Goal: Task Accomplishment & Management: Manage account settings

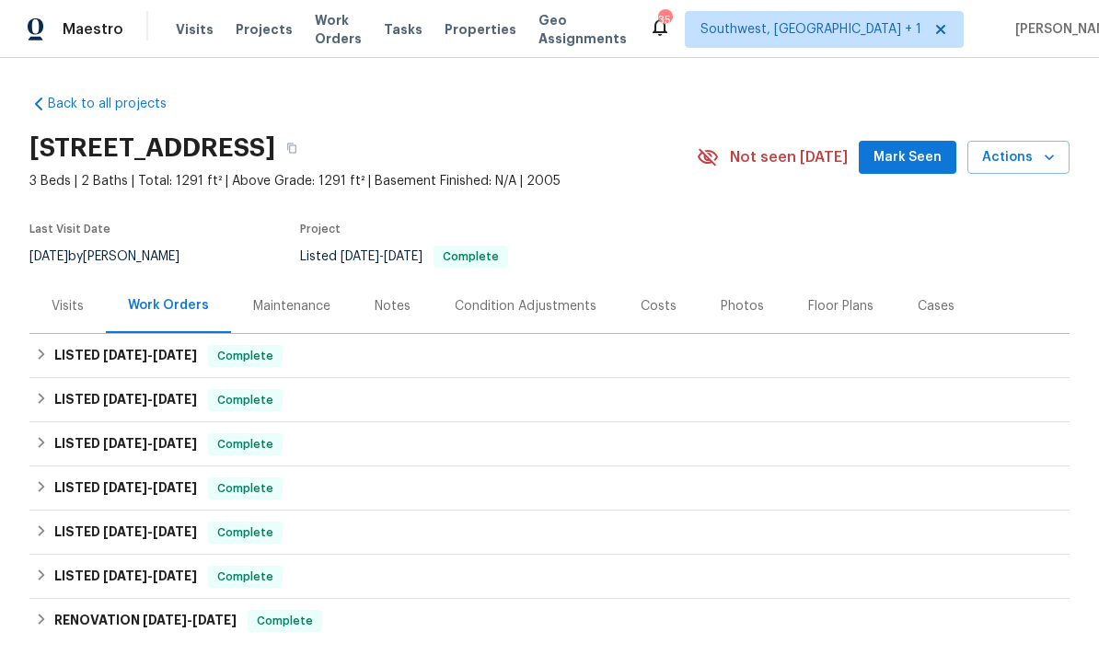
click at [243, 30] on span "Projects" at bounding box center [264, 29] width 57 height 18
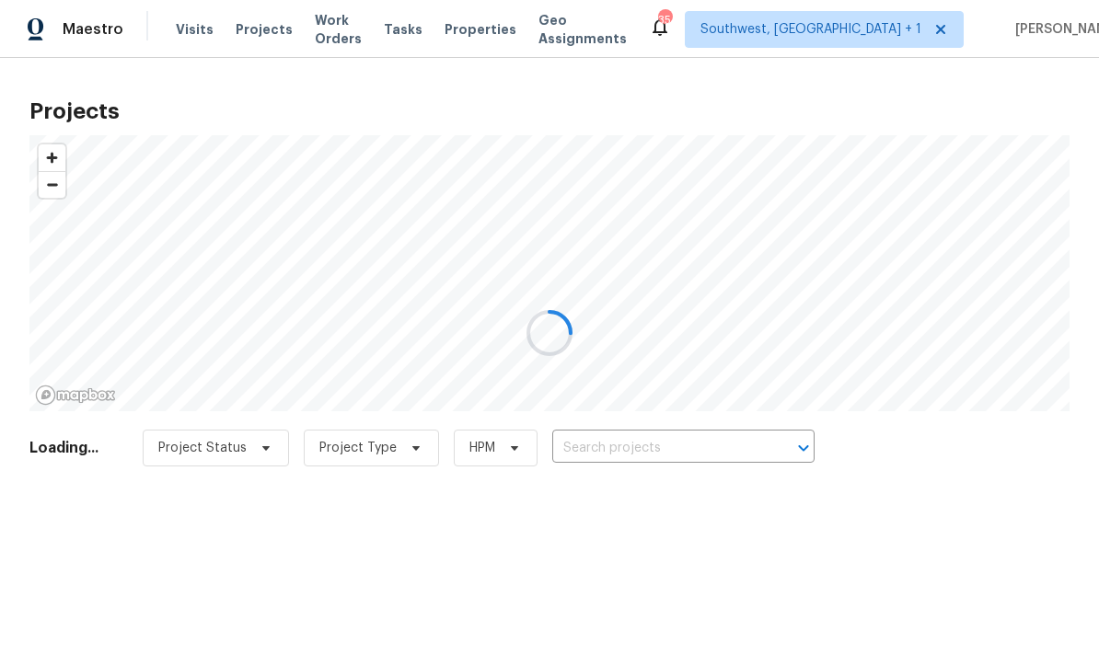
click at [641, 446] on div at bounding box center [549, 333] width 1099 height 666
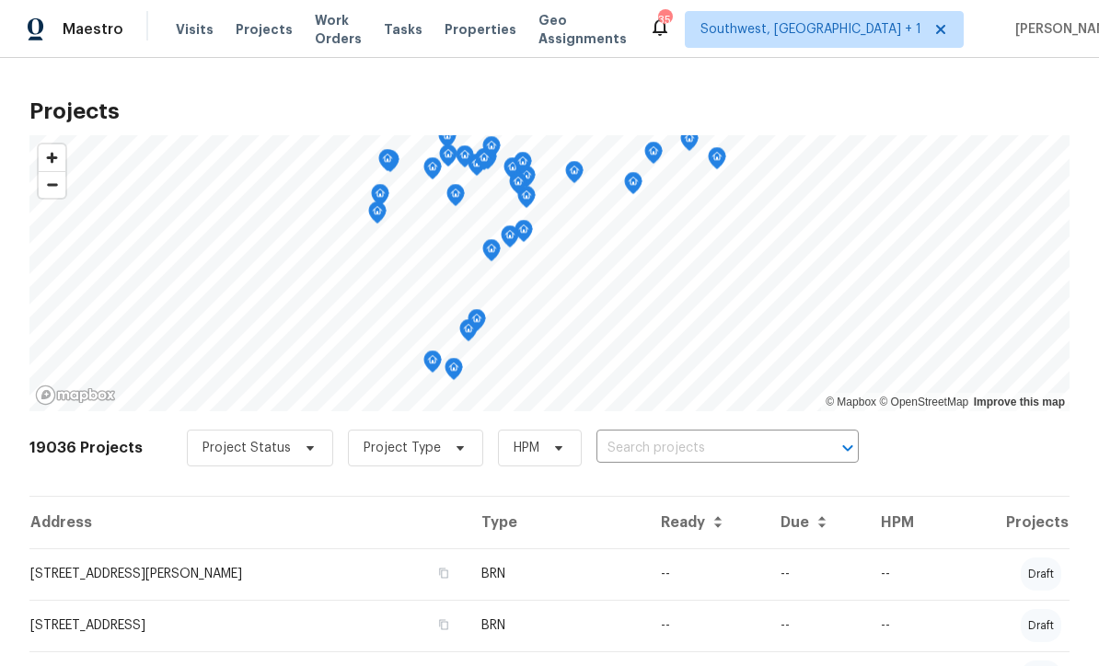
click at [650, 451] on input "text" at bounding box center [701, 448] width 211 height 29
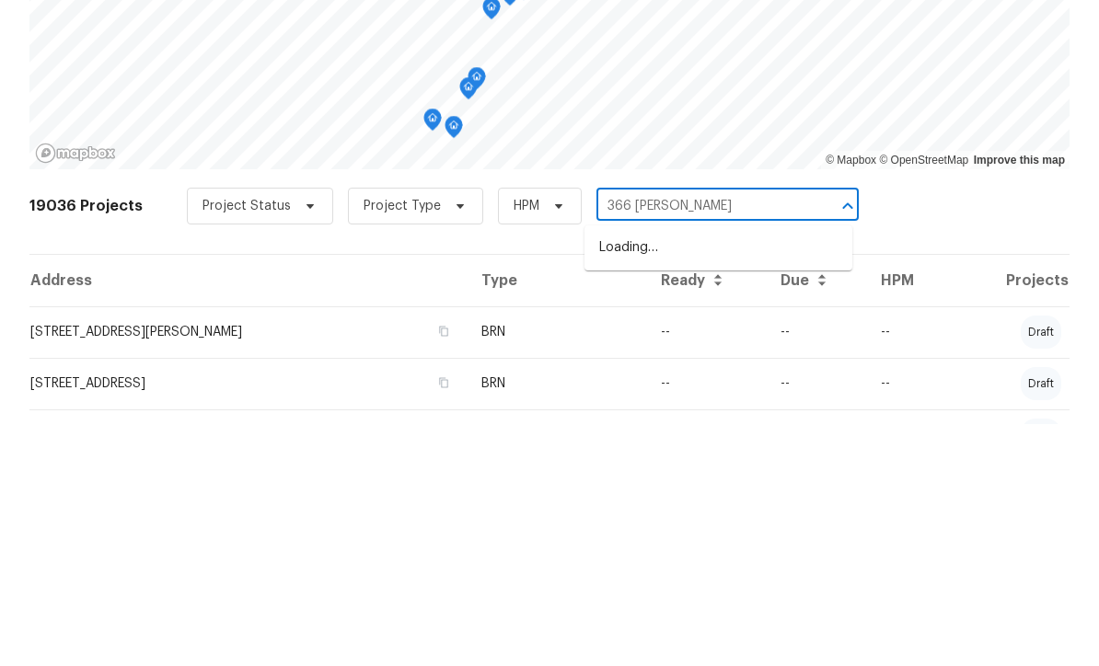
type input "366 vitorio"
click at [720, 475] on li "366 Vitorio St, Punta Gorda, FL 33983" at bounding box center [719, 490] width 268 height 30
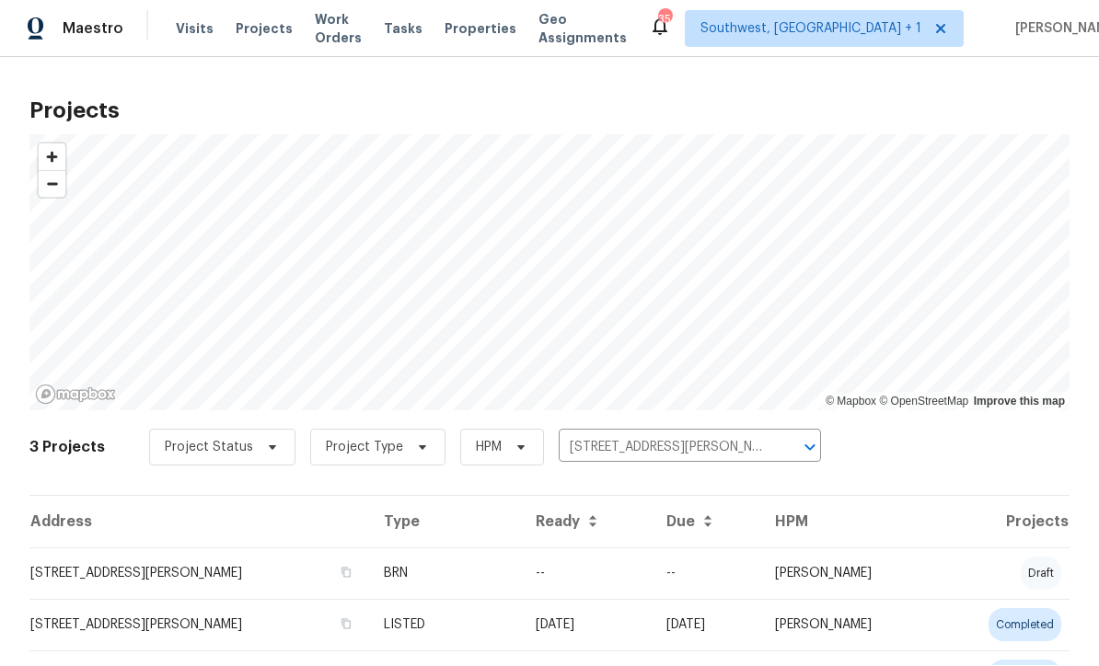
scroll to position [1, 0]
click at [565, 583] on td "--" at bounding box center [586, 575] width 131 height 52
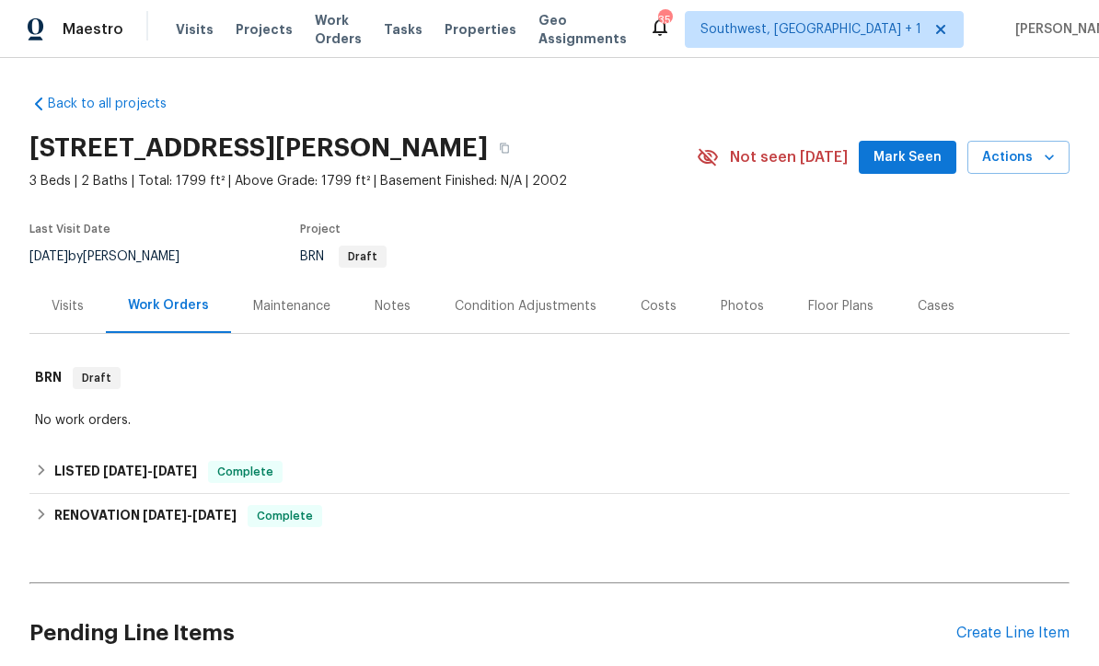
click at [663, 308] on div "Costs" at bounding box center [659, 306] width 36 height 18
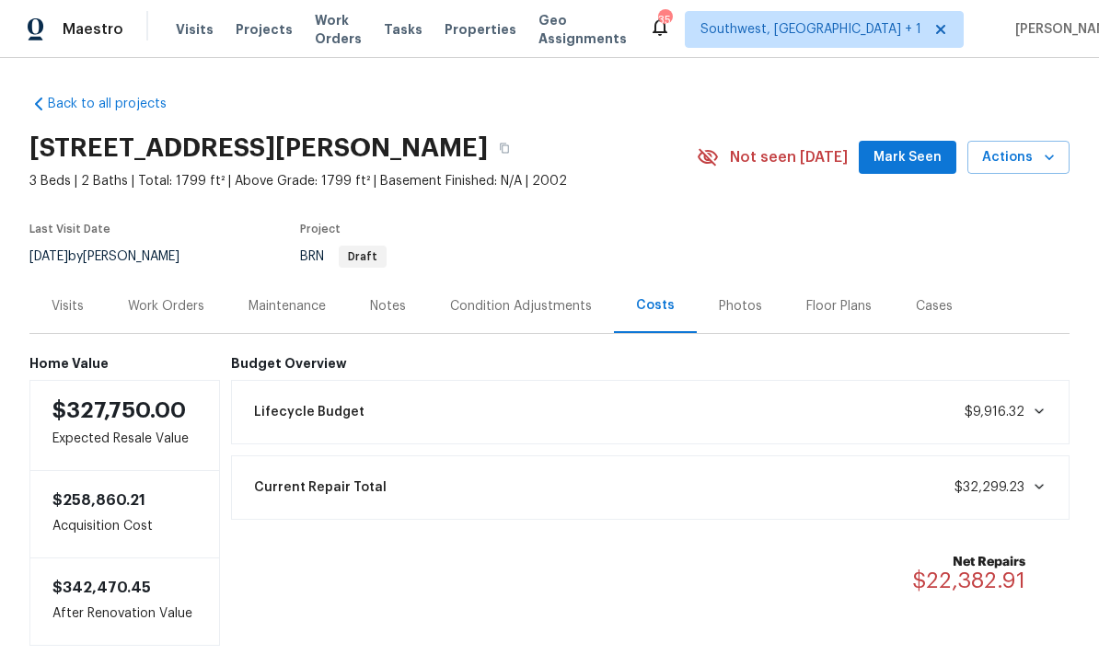
click at [163, 299] on div "Work Orders" at bounding box center [166, 306] width 76 height 18
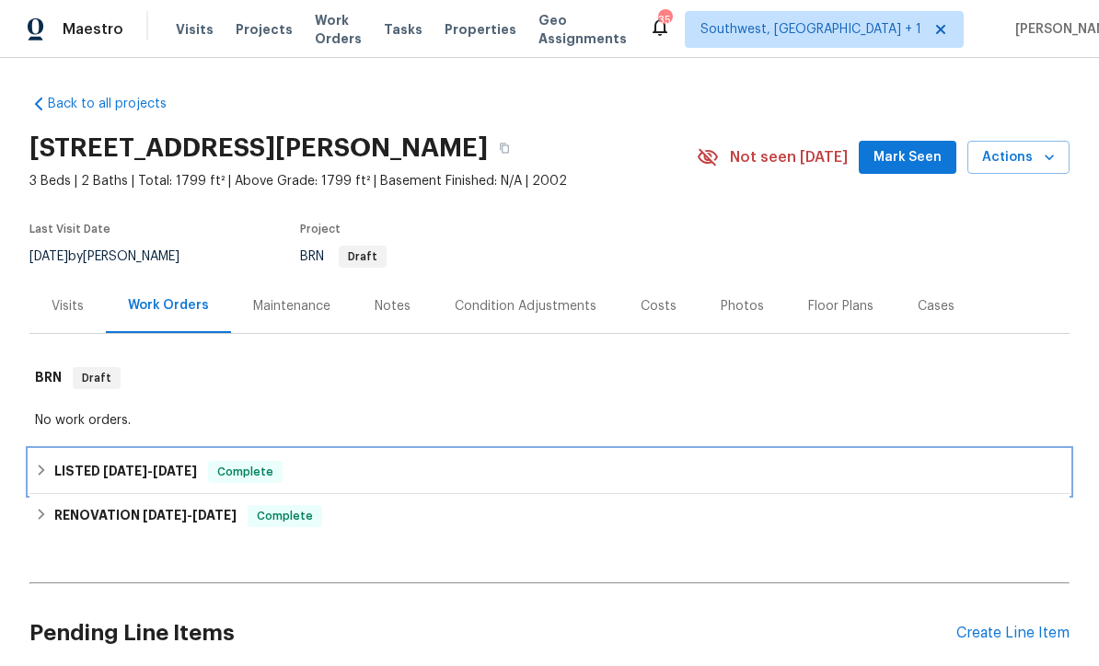
click at [586, 471] on div "LISTED 9/26/25 - 9/26/25 Complete" at bounding box center [549, 472] width 1029 height 22
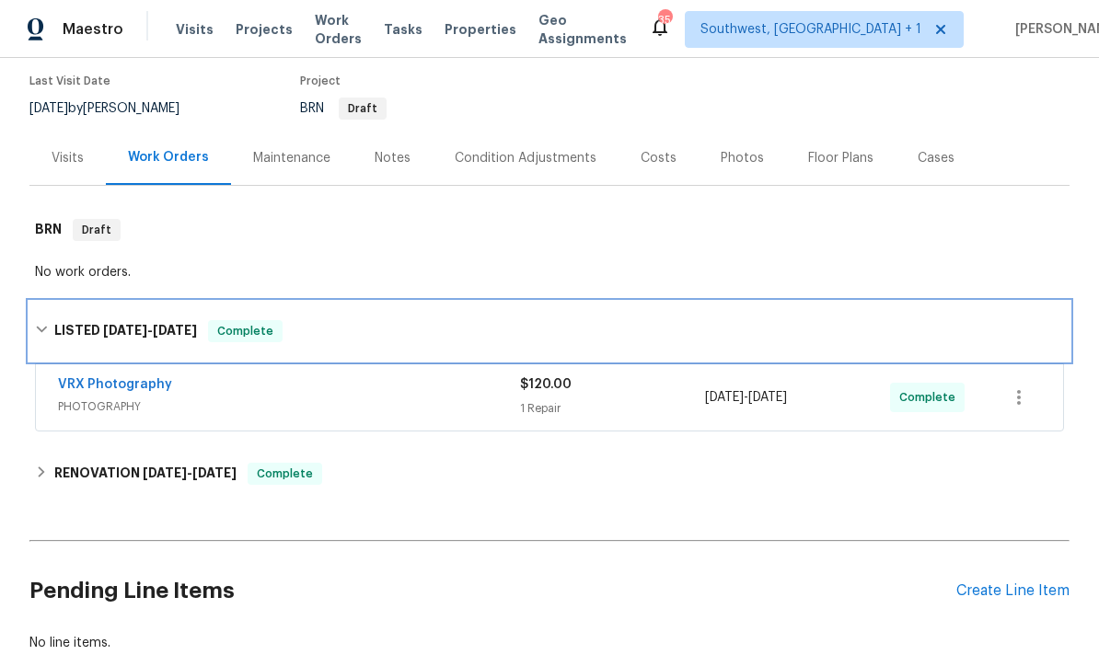
scroll to position [149, 0]
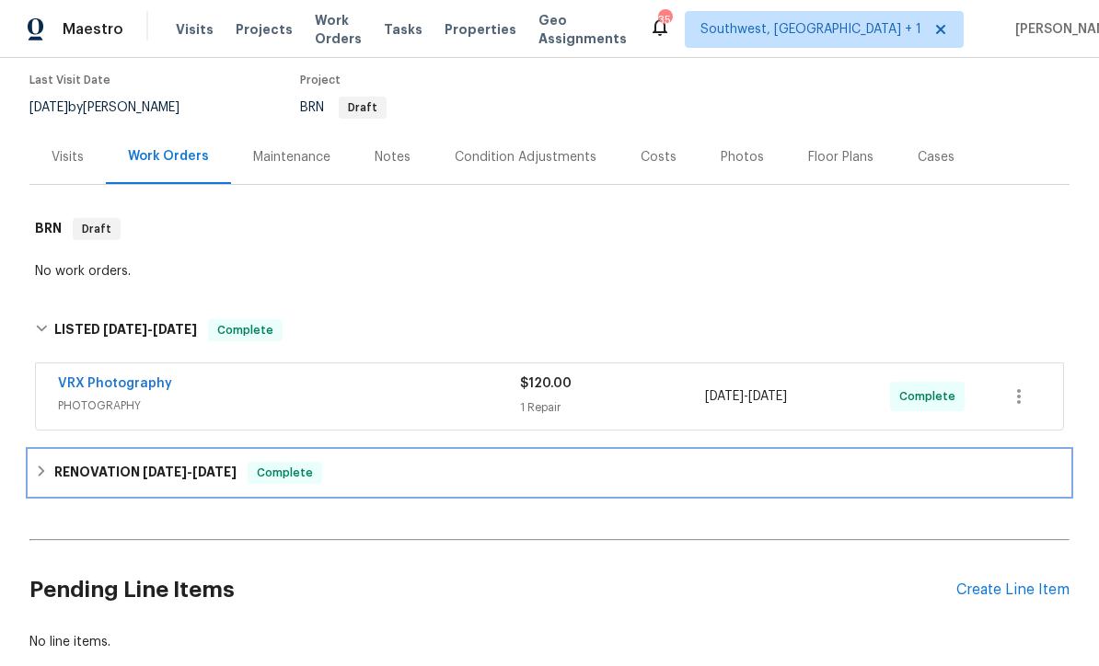
click at [603, 462] on div "RENOVATION 9/4/25 - 9/23/25 Complete" at bounding box center [549, 473] width 1029 height 22
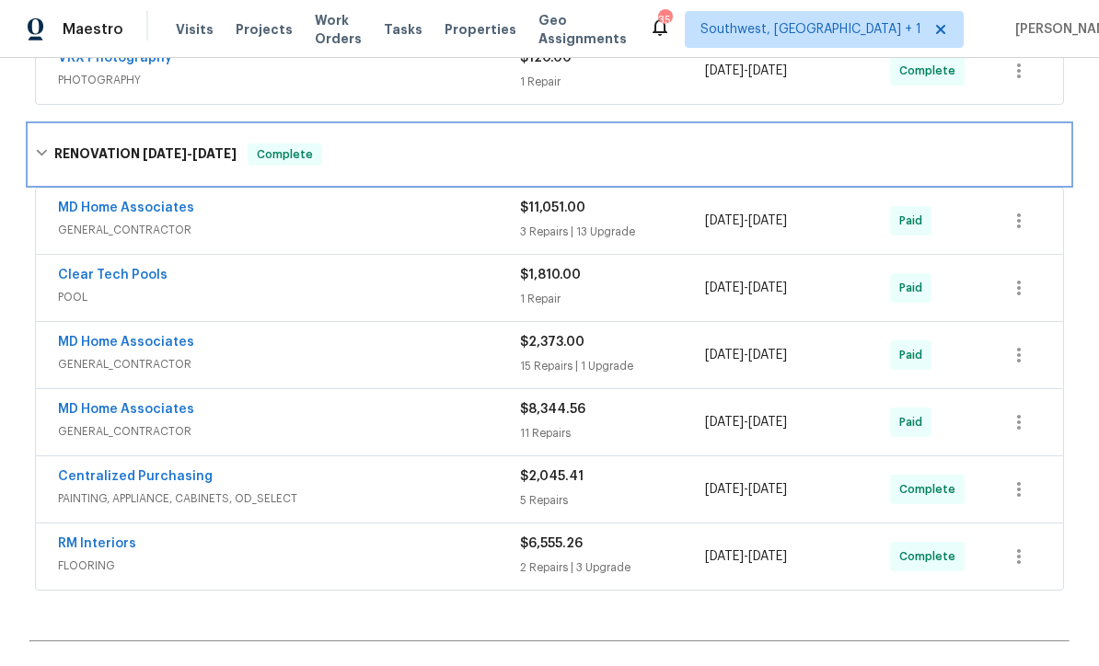
scroll to position [562, 0]
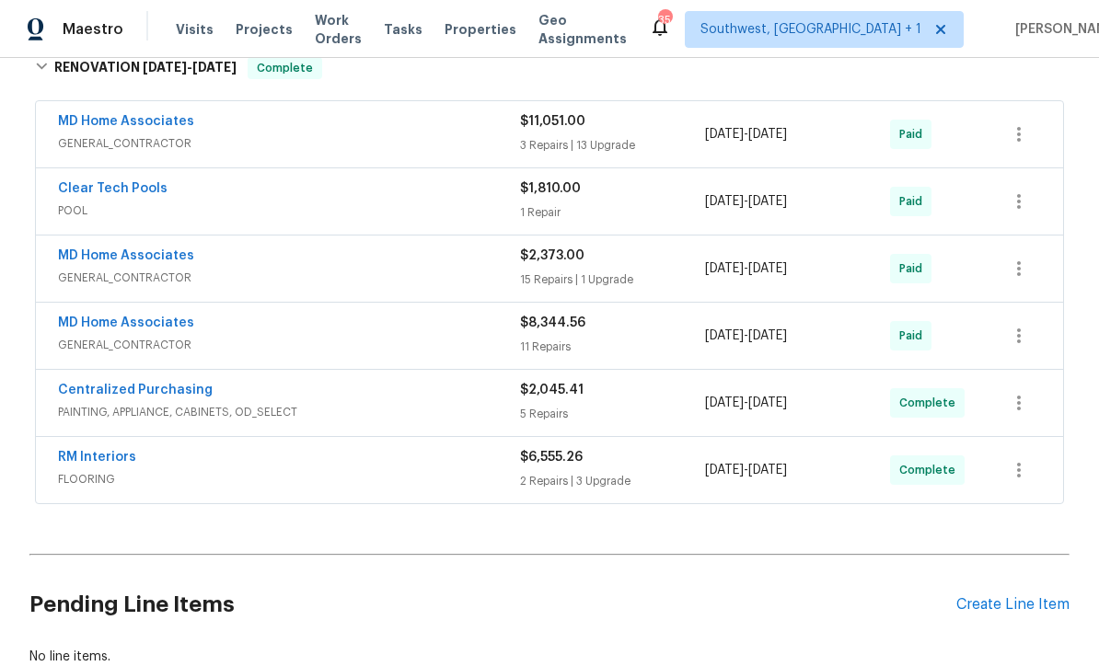
click at [619, 477] on div "2 Repairs | 3 Upgrade" at bounding box center [612, 481] width 185 height 18
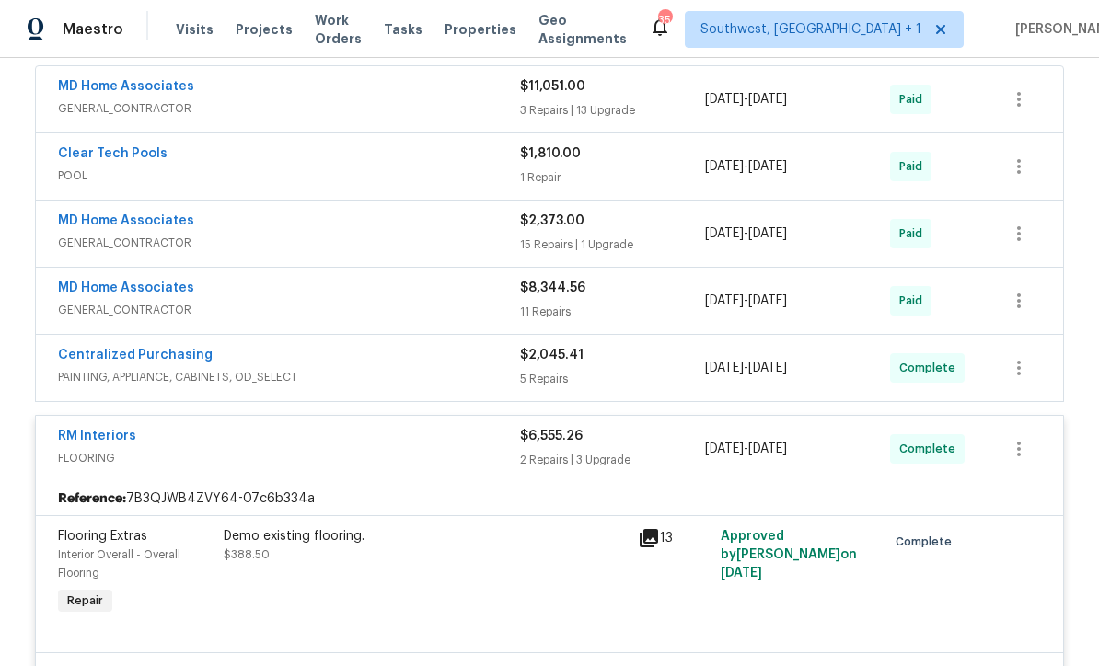
scroll to position [548, 0]
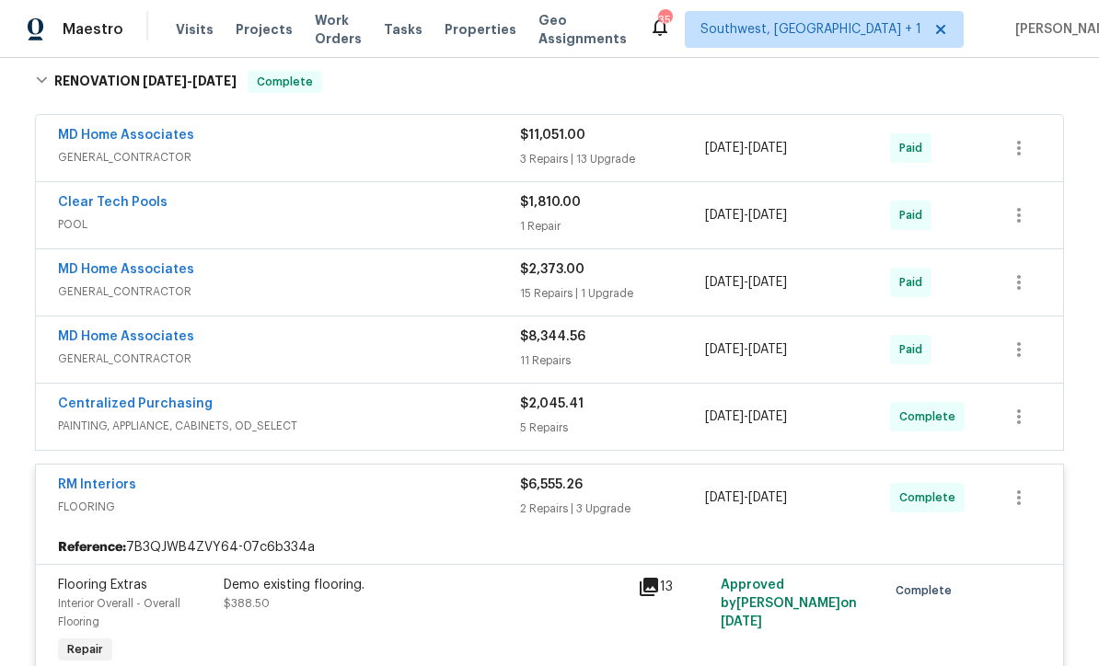
click at [634, 288] on div "15 Repairs | 1 Upgrade" at bounding box center [612, 293] width 185 height 18
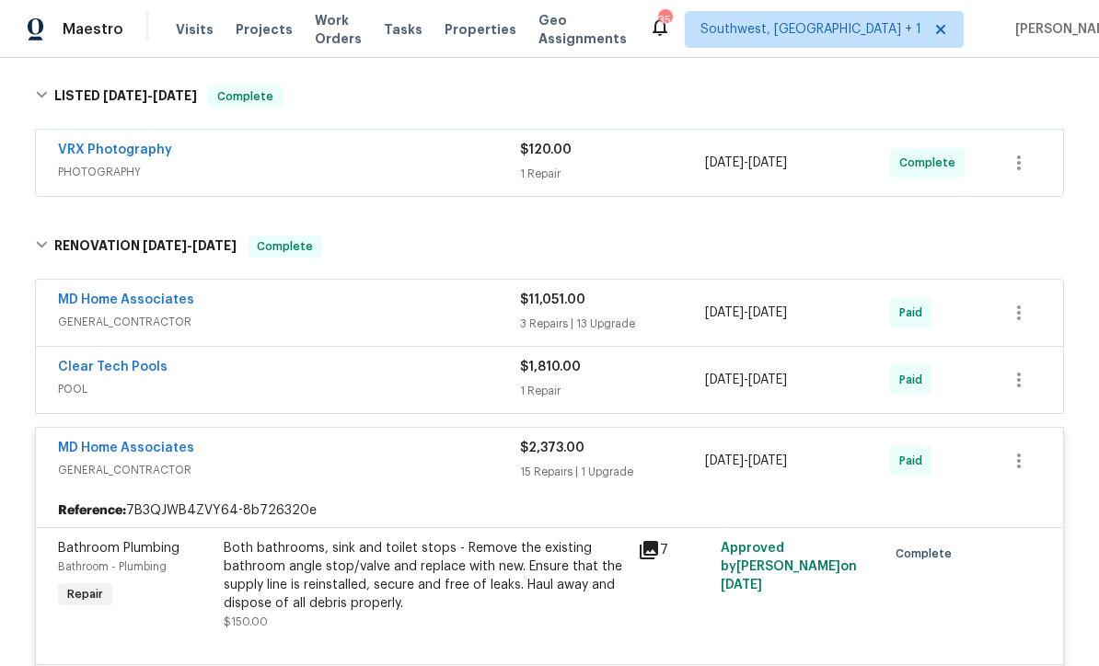
scroll to position [397, 0]
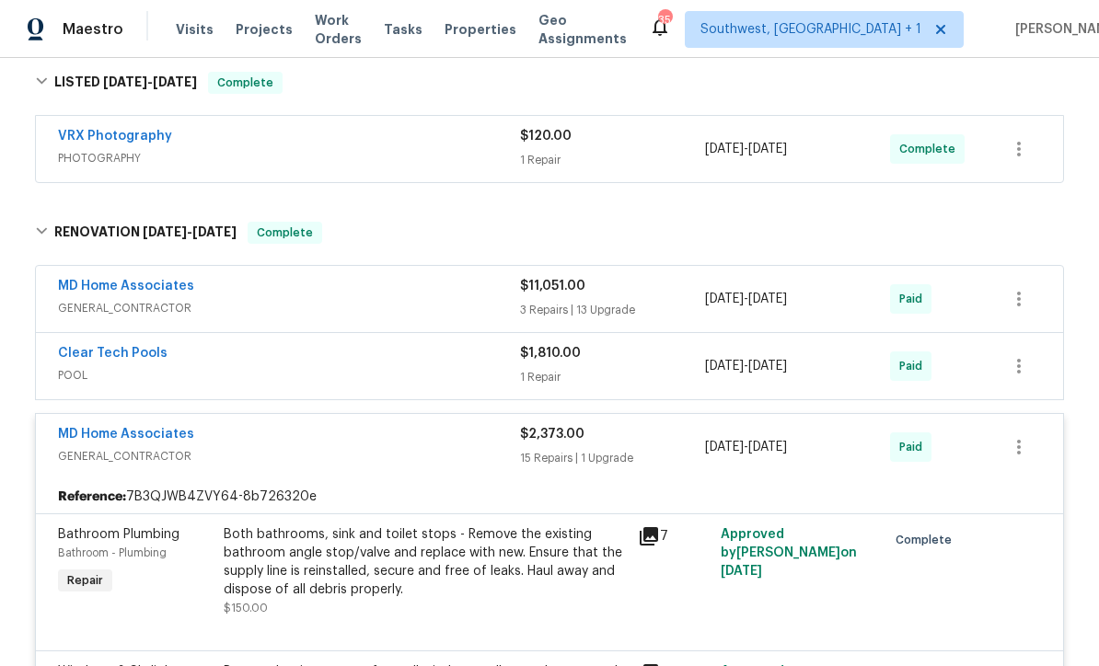
click at [632, 305] on div "3 Repairs | 13 Upgrade" at bounding box center [612, 310] width 185 height 18
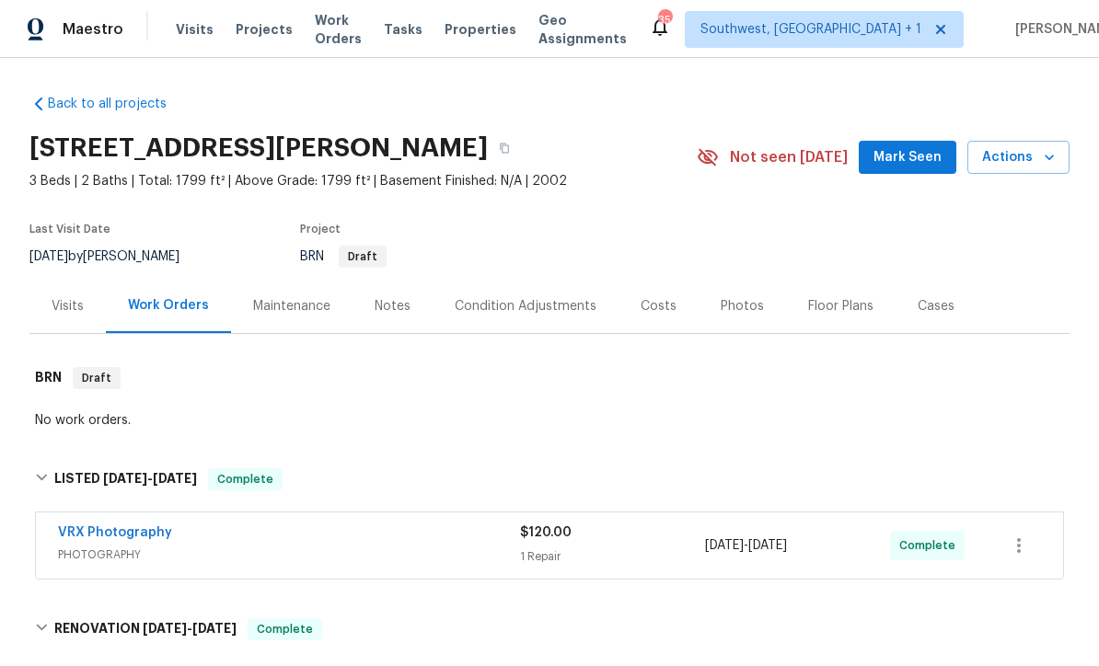
scroll to position [0, 0]
click at [306, 303] on div "Maintenance" at bounding box center [291, 306] width 77 height 18
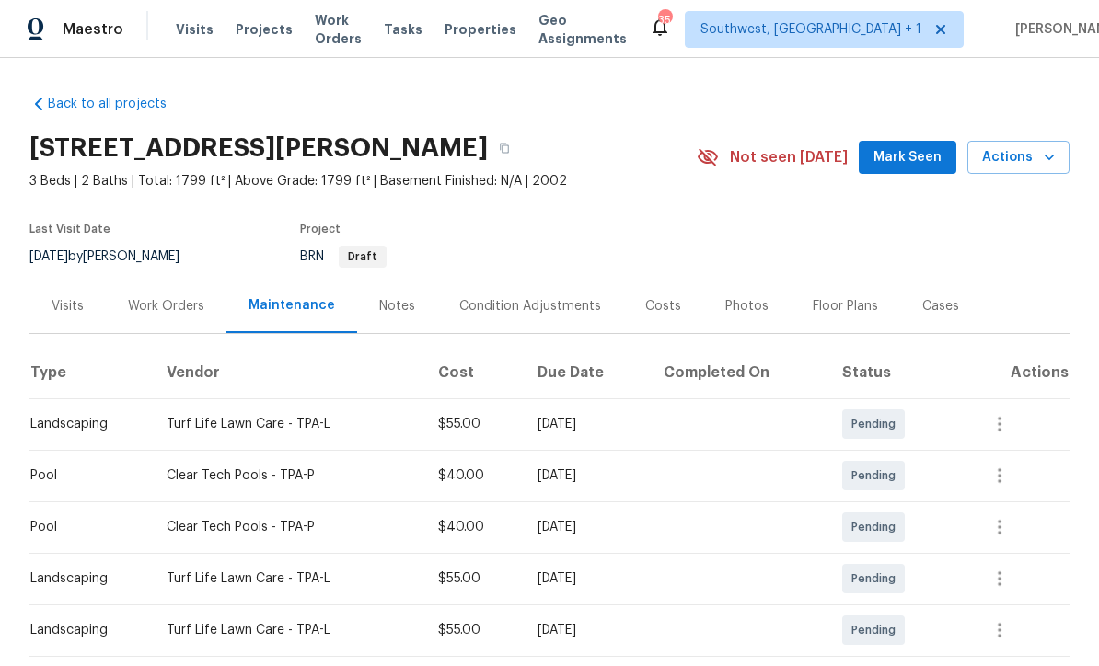
click at [179, 305] on div "Work Orders" at bounding box center [166, 306] width 76 height 18
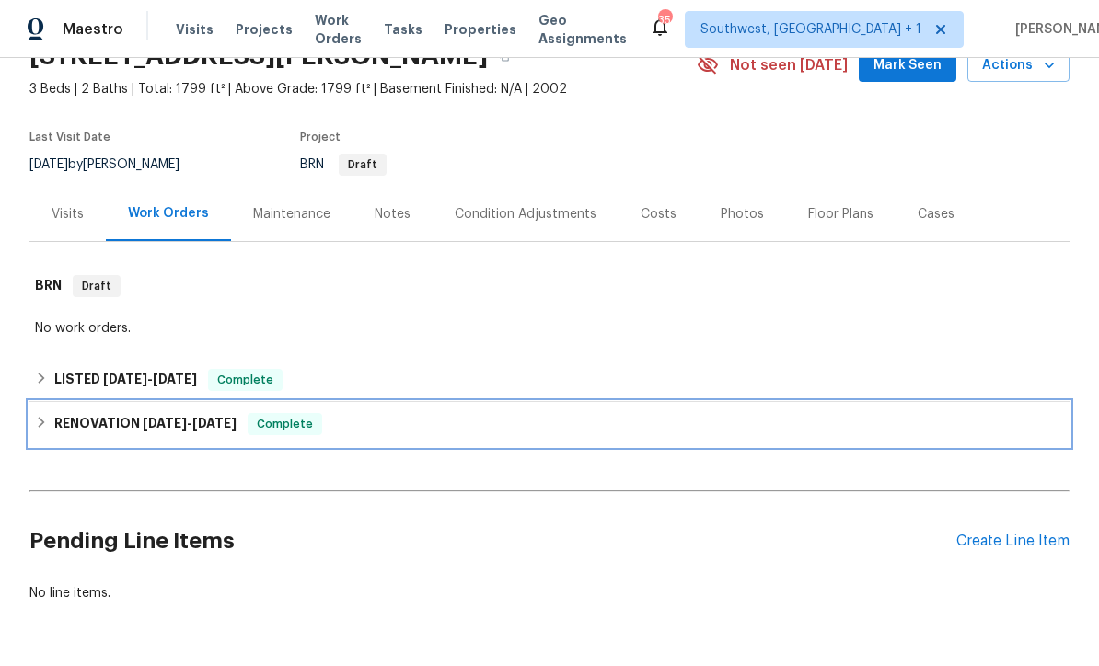
click at [759, 433] on div "RENOVATION 9/4/25 - 9/23/25 Complete" at bounding box center [549, 424] width 1029 height 22
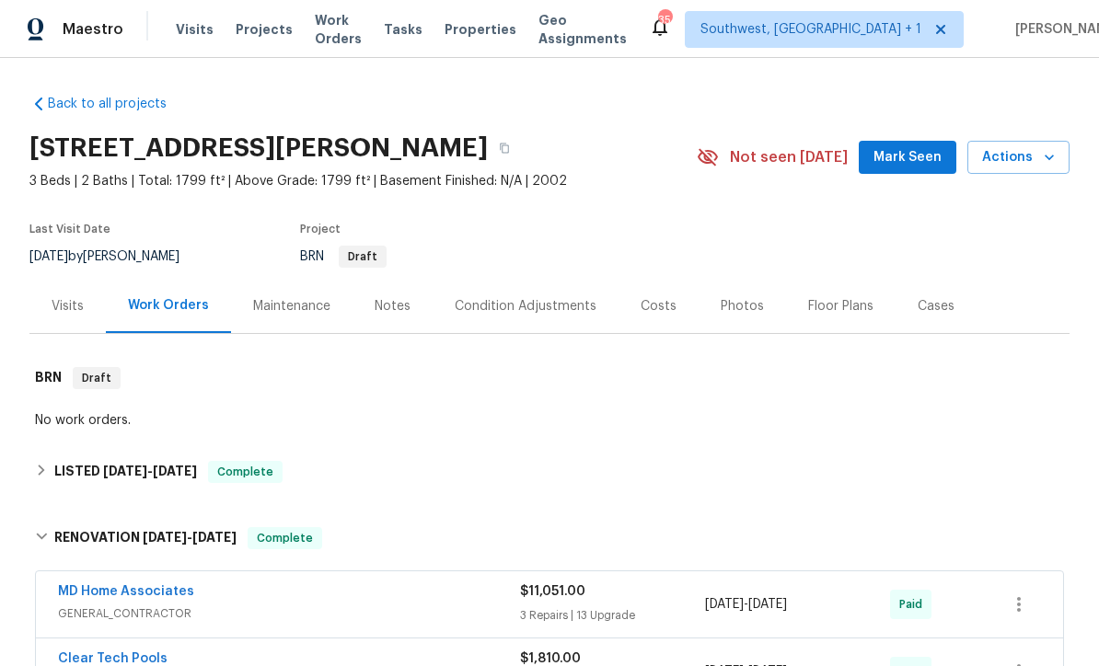
click at [660, 324] on div "Costs" at bounding box center [659, 306] width 80 height 54
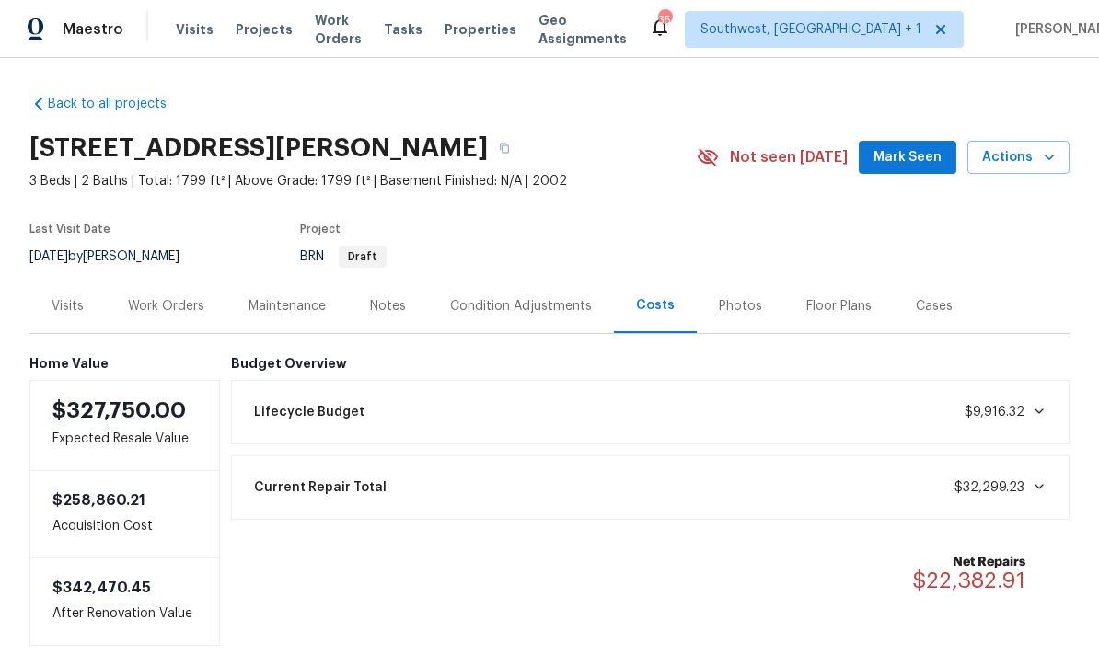
click at [197, 31] on span "Visits" at bounding box center [195, 29] width 38 height 18
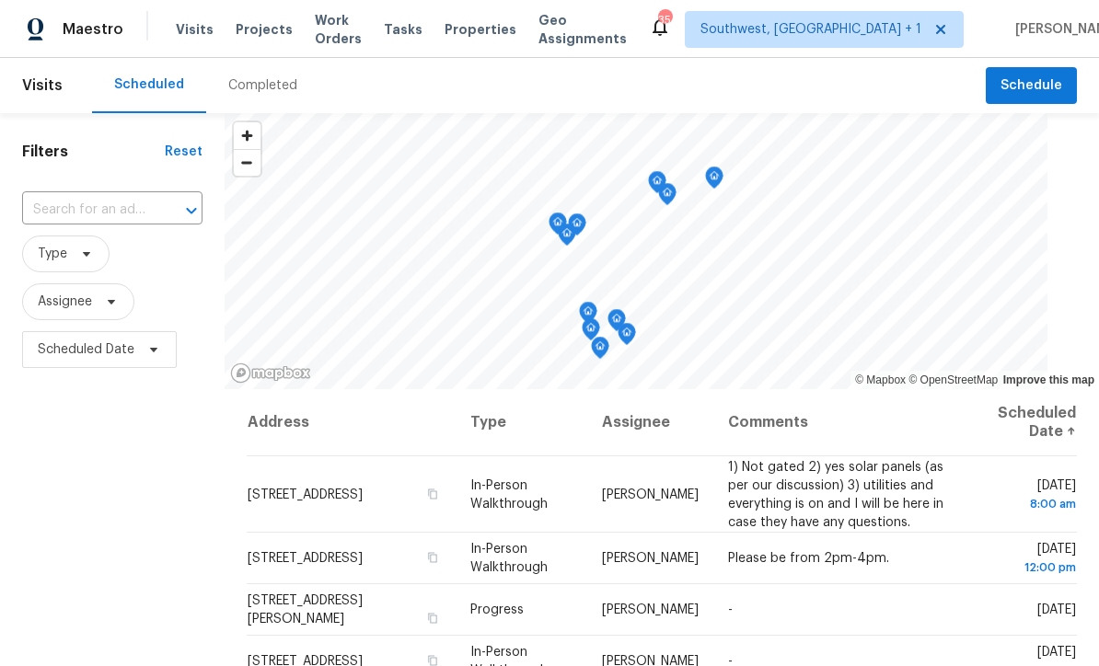
click at [88, 201] on input "text" at bounding box center [86, 210] width 129 height 29
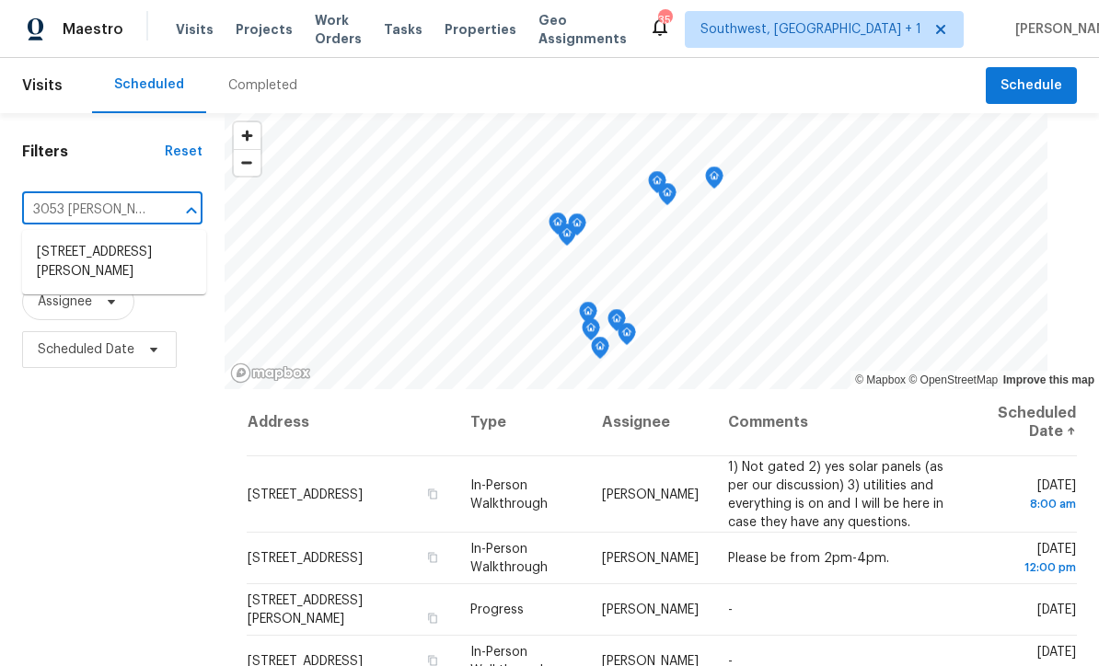
type input "3053 Draper"
click at [71, 269] on li "[STREET_ADDRESS][PERSON_NAME]" at bounding box center [114, 262] width 184 height 50
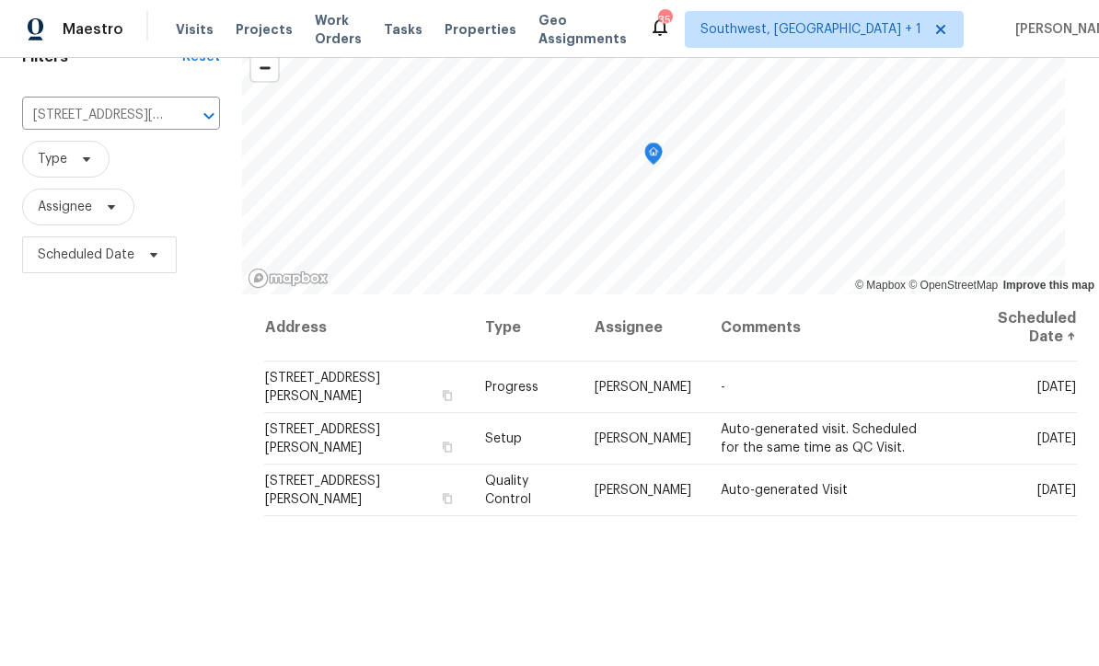
scroll to position [98, 0]
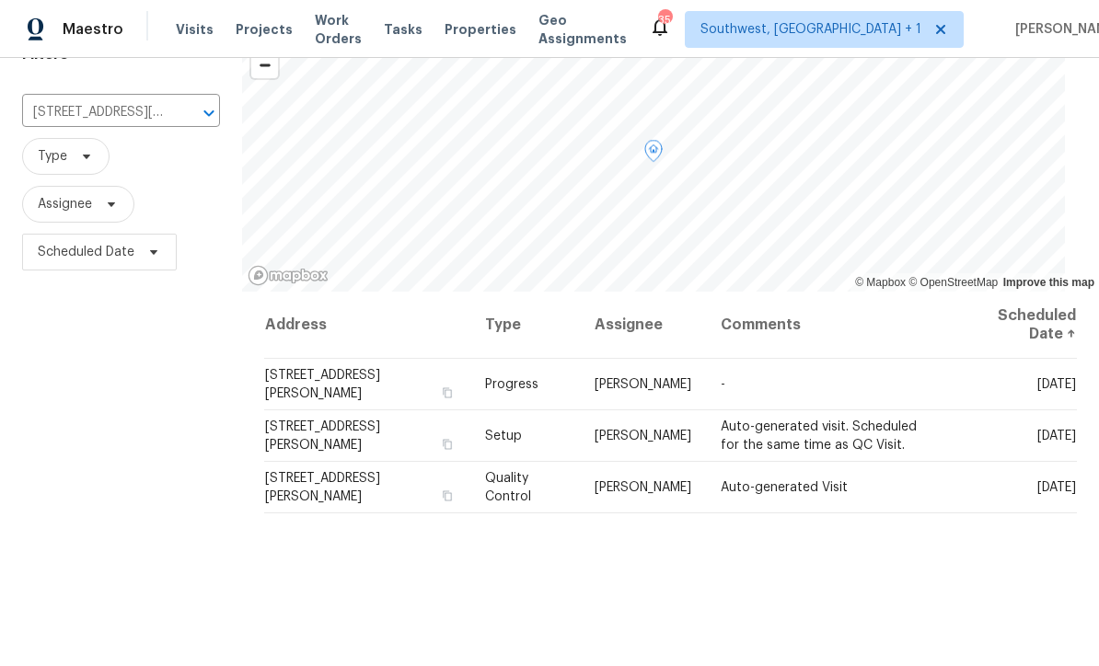
click at [0, 0] on icon at bounding box center [0, 0] width 0 height 0
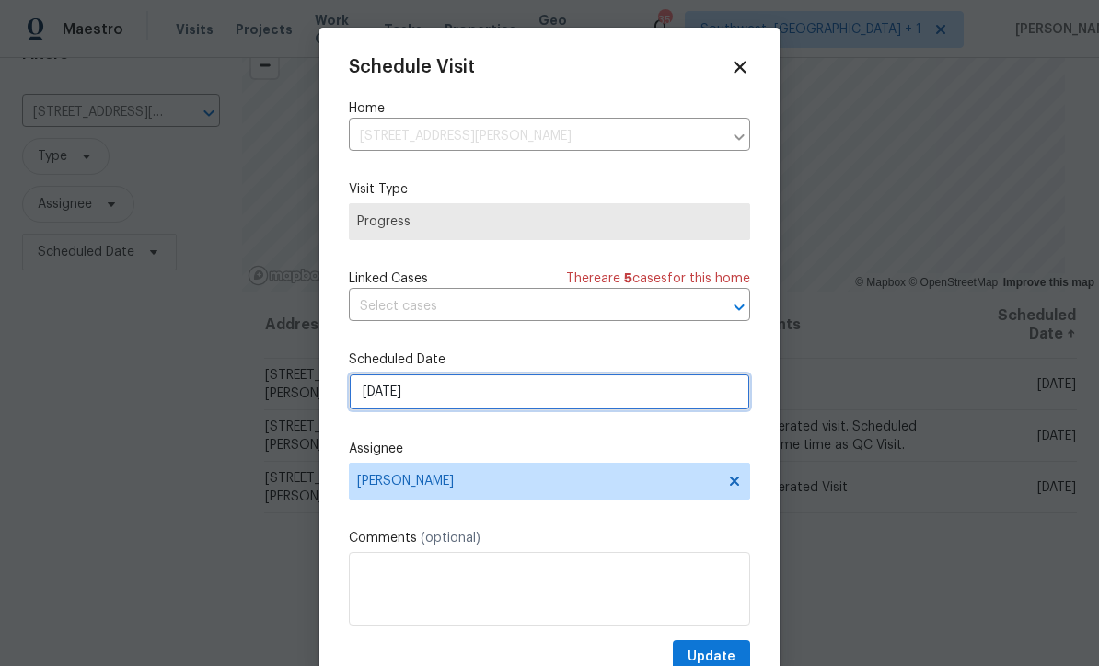
click at [490, 394] on input "10/7/2025" at bounding box center [549, 392] width 401 height 37
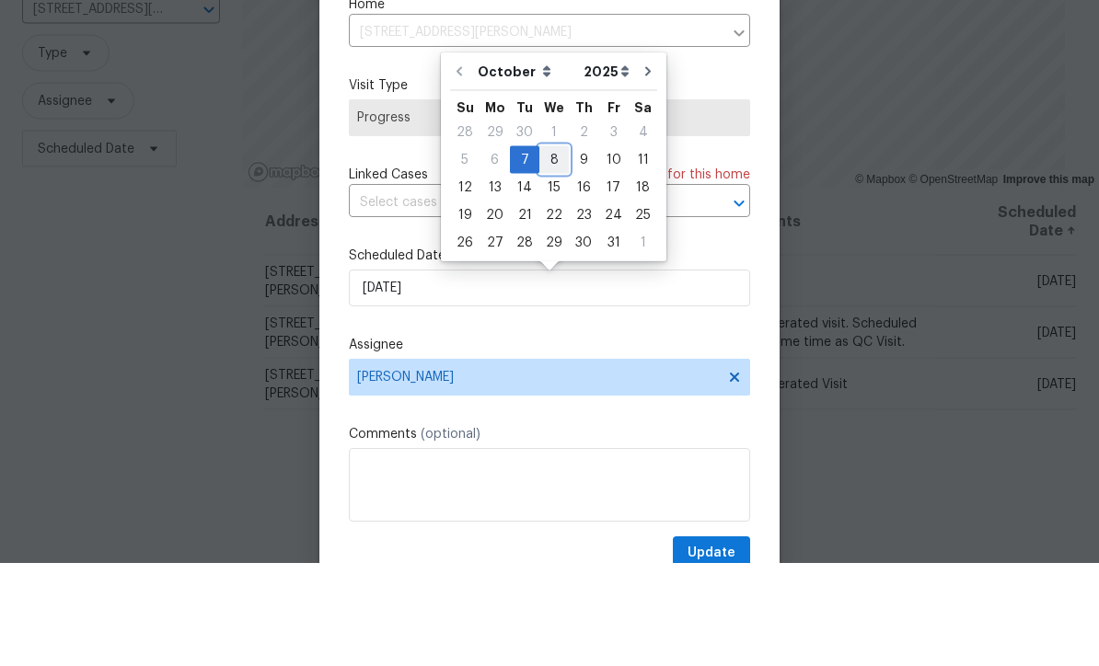
click at [561, 250] on div "8" at bounding box center [553, 263] width 29 height 26
type input "10/8/2025"
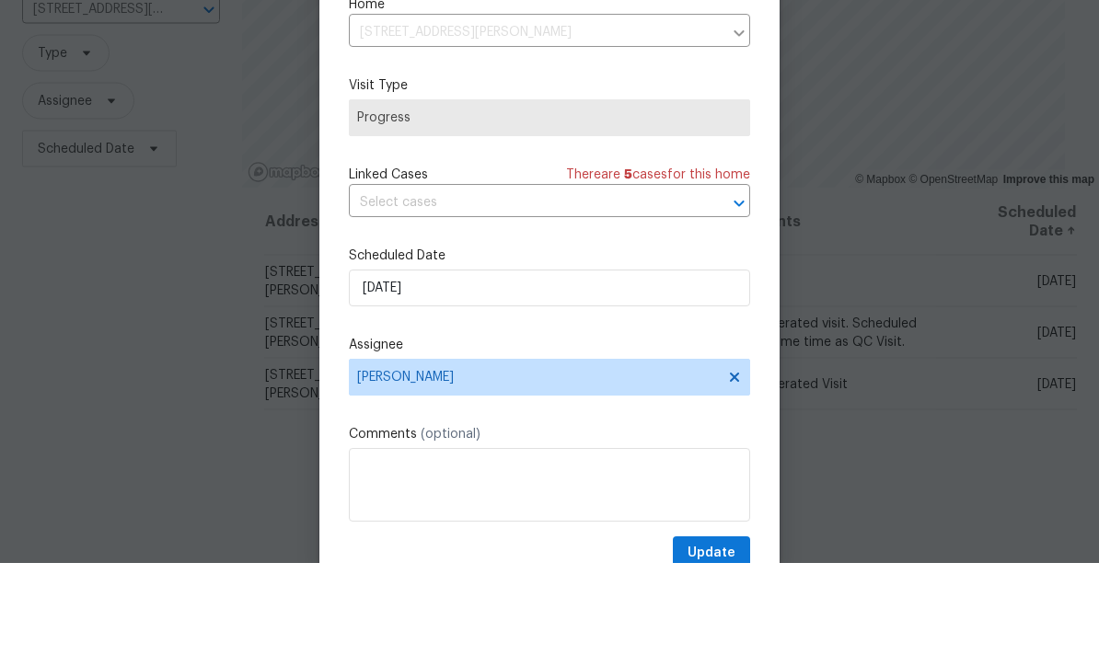
scroll to position [61, 0]
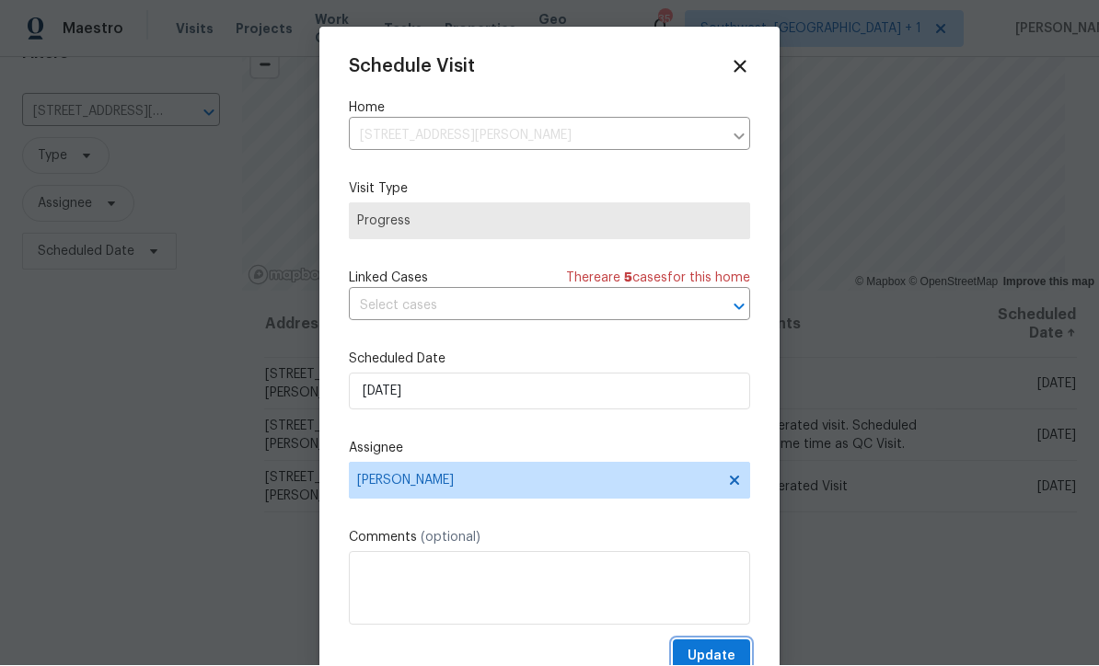
click at [726, 651] on span "Update" at bounding box center [712, 657] width 48 height 23
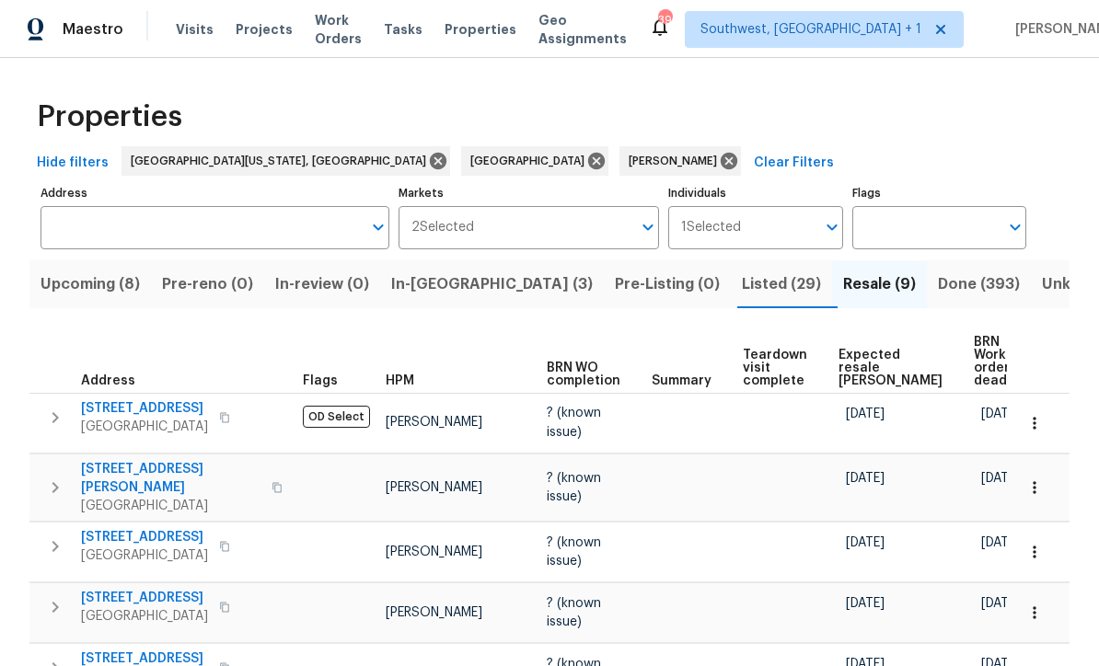
click at [450, 284] on span "In-reno (3)" at bounding box center [492, 285] width 202 height 26
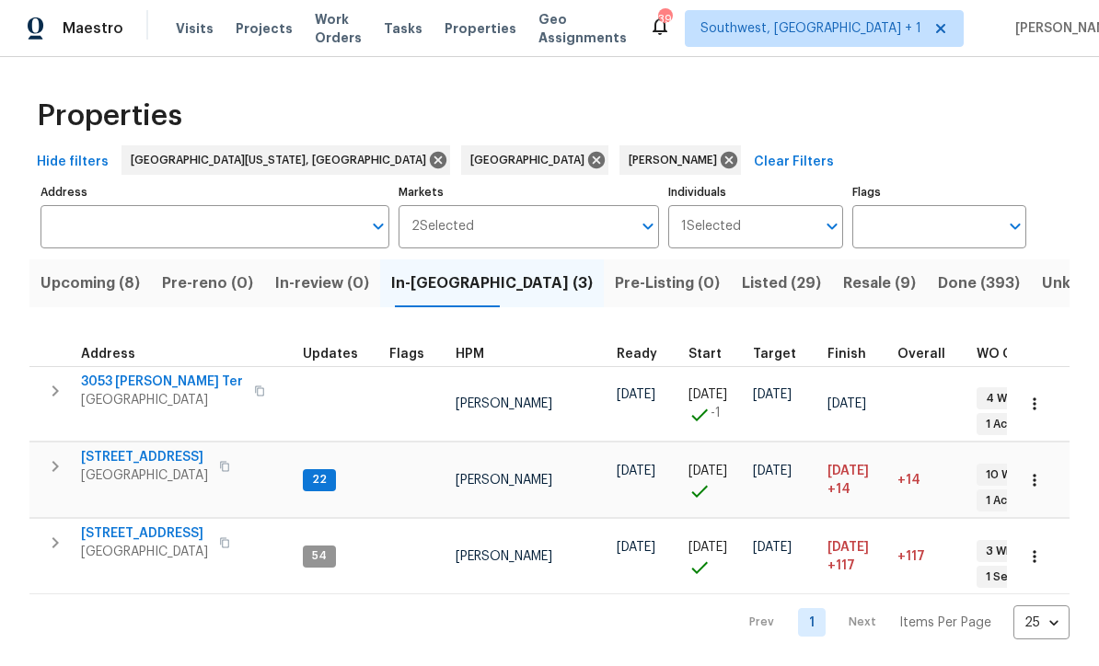
click at [115, 526] on span "10216 Woodborne Pl" at bounding box center [144, 535] width 127 height 18
click at [106, 449] on span "[STREET_ADDRESS]" at bounding box center [144, 458] width 127 height 18
click at [98, 386] on span "3053 Draper Ter" at bounding box center [162, 383] width 162 height 18
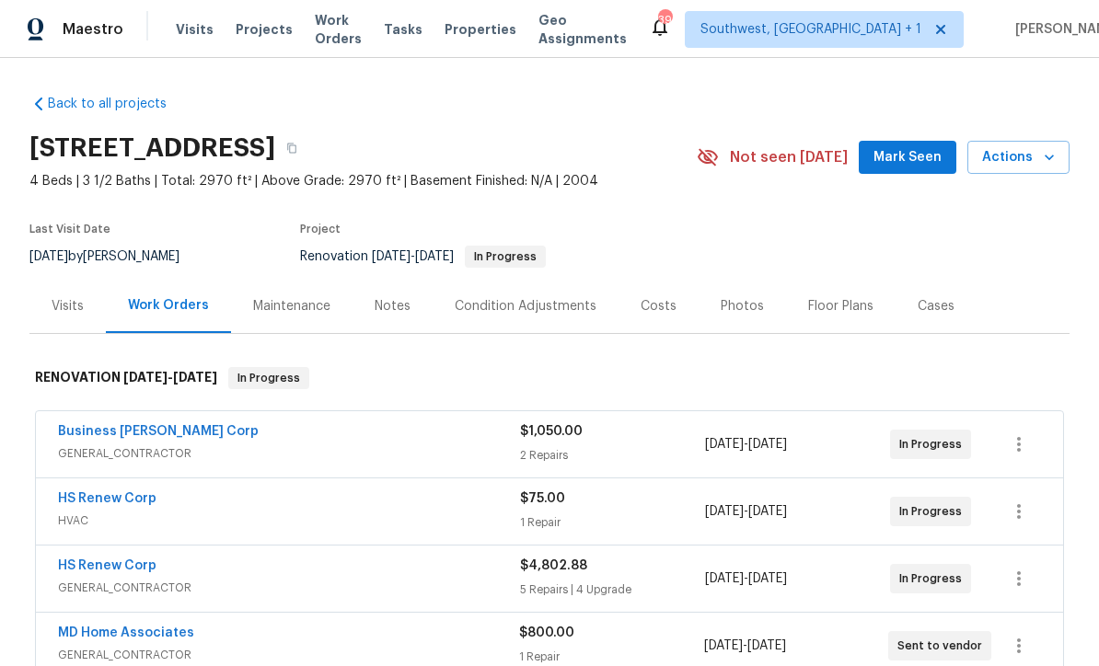
click at [375, 311] on div "Notes" at bounding box center [393, 306] width 36 height 18
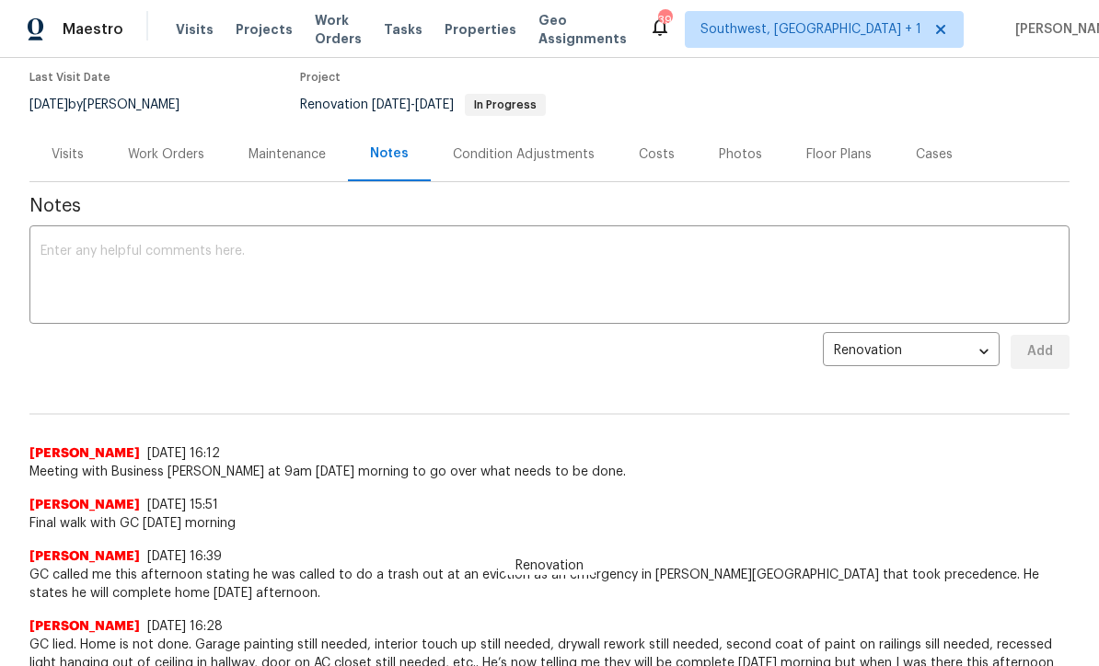
scroll to position [178, 0]
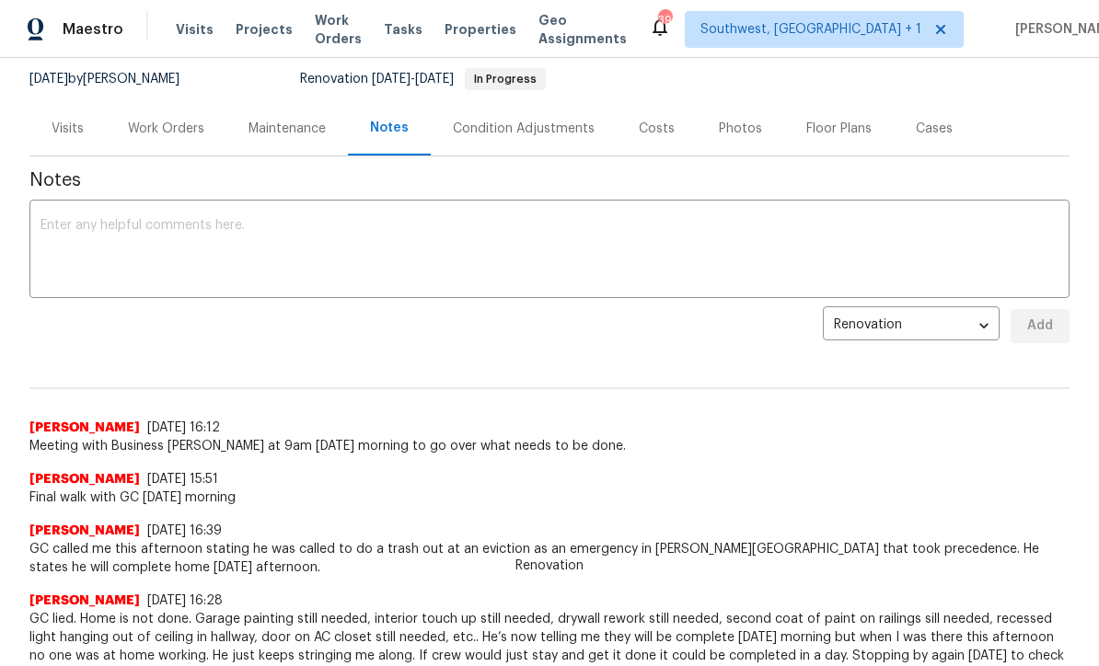
click at [52, 232] on textarea at bounding box center [550, 251] width 1018 height 64
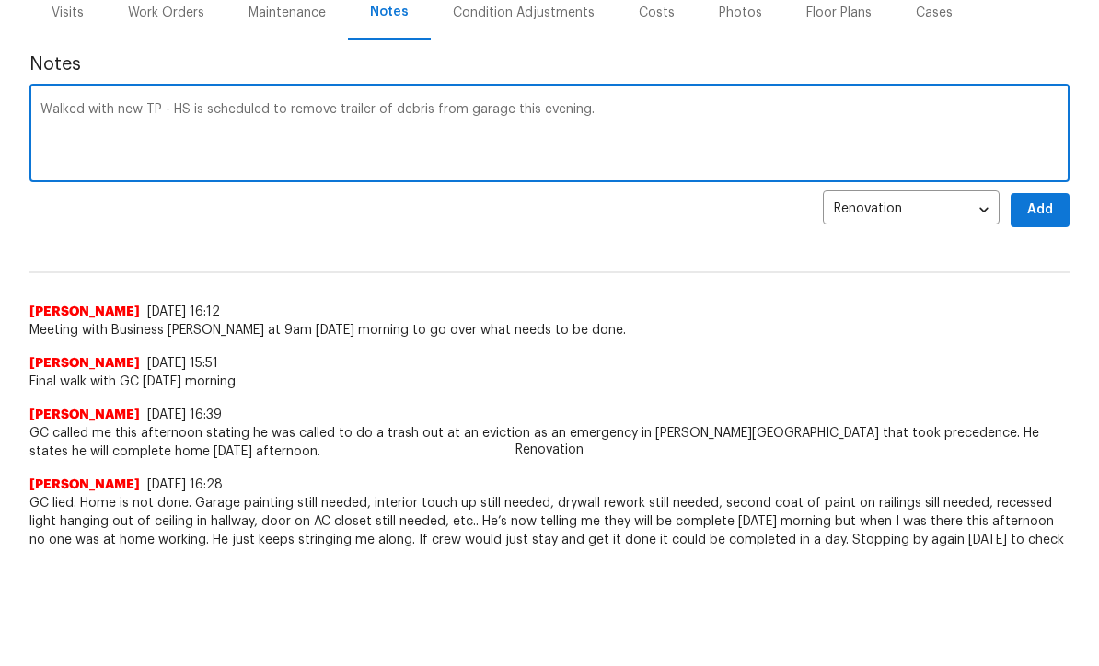
type textarea "Walked with new TP - HS is scheduled to remove trailer of debris from garage th…"
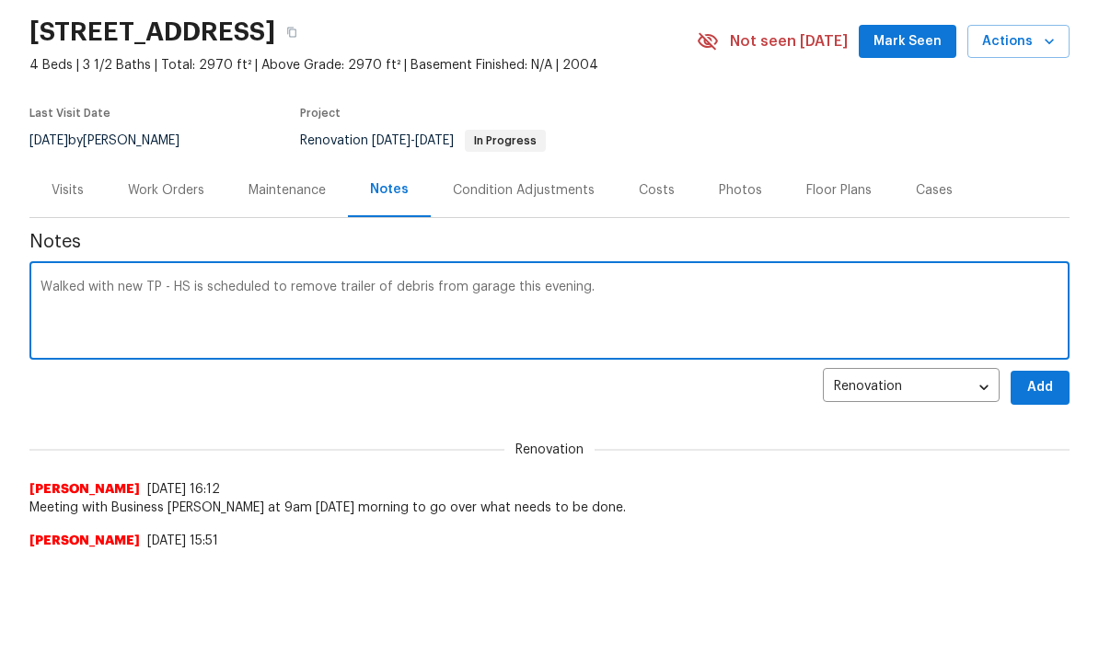
scroll to position [0, 0]
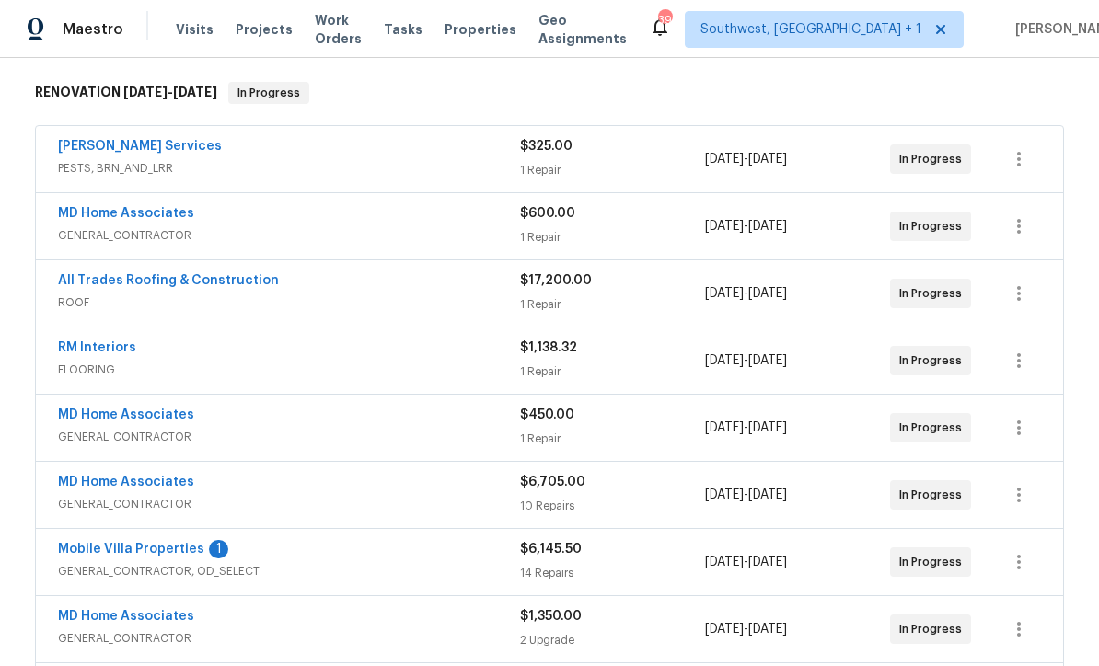
scroll to position [394, 0]
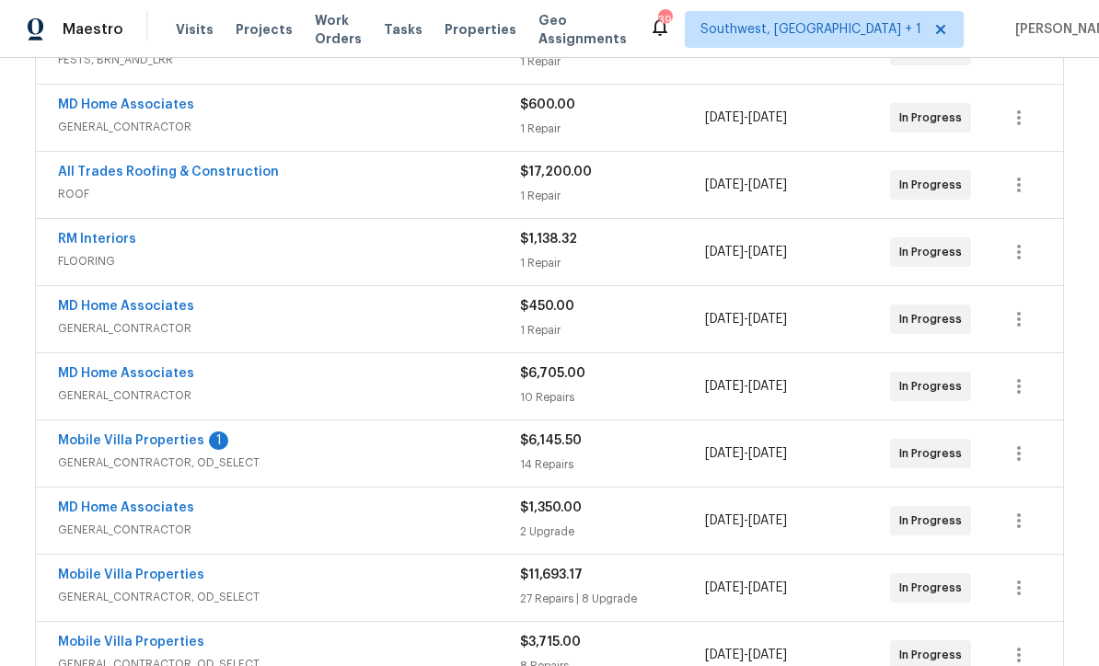
click at [81, 438] on link "Mobile Villa Properties" at bounding box center [131, 440] width 146 height 13
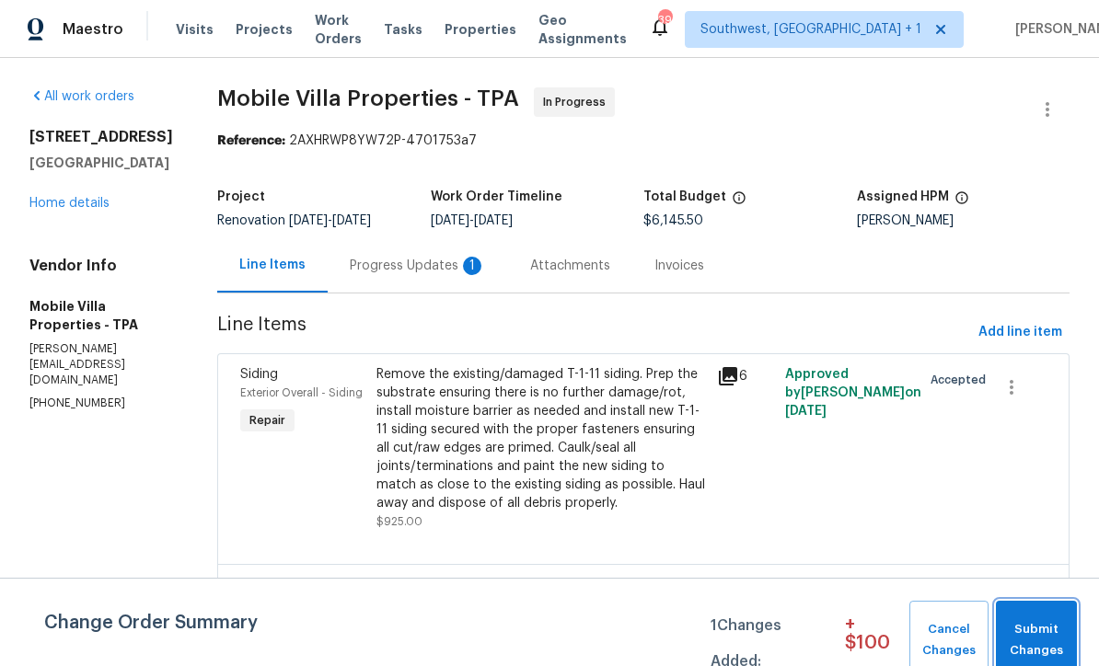
click at [1056, 635] on span "Submit Changes" at bounding box center [1036, 641] width 63 height 42
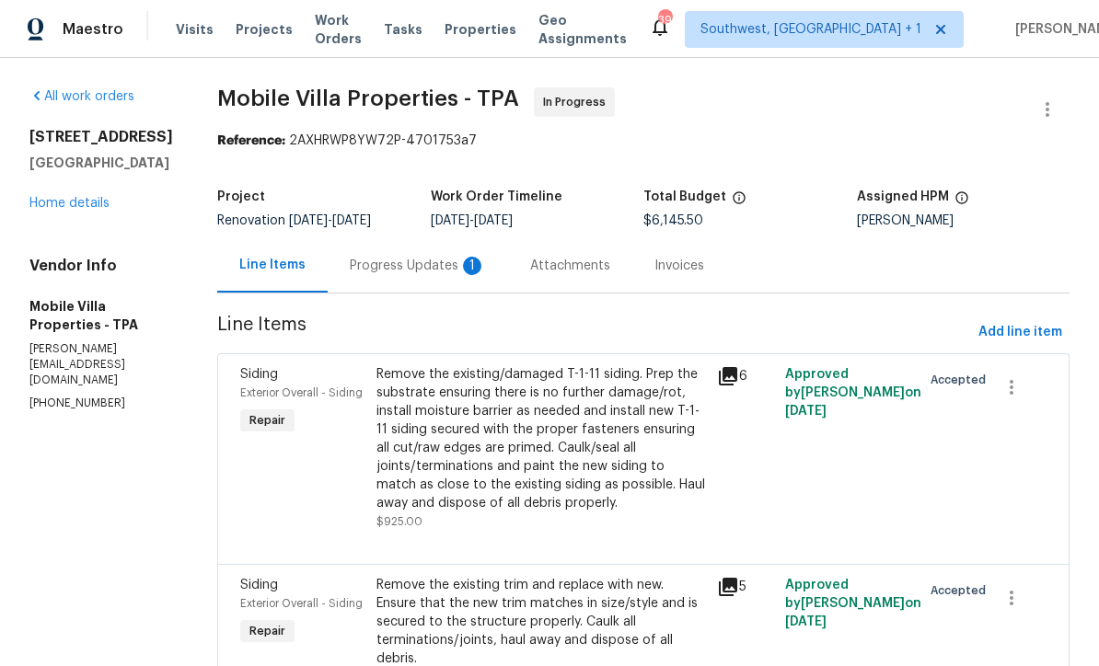
click at [357, 273] on div "Progress Updates 1" at bounding box center [418, 266] width 136 height 18
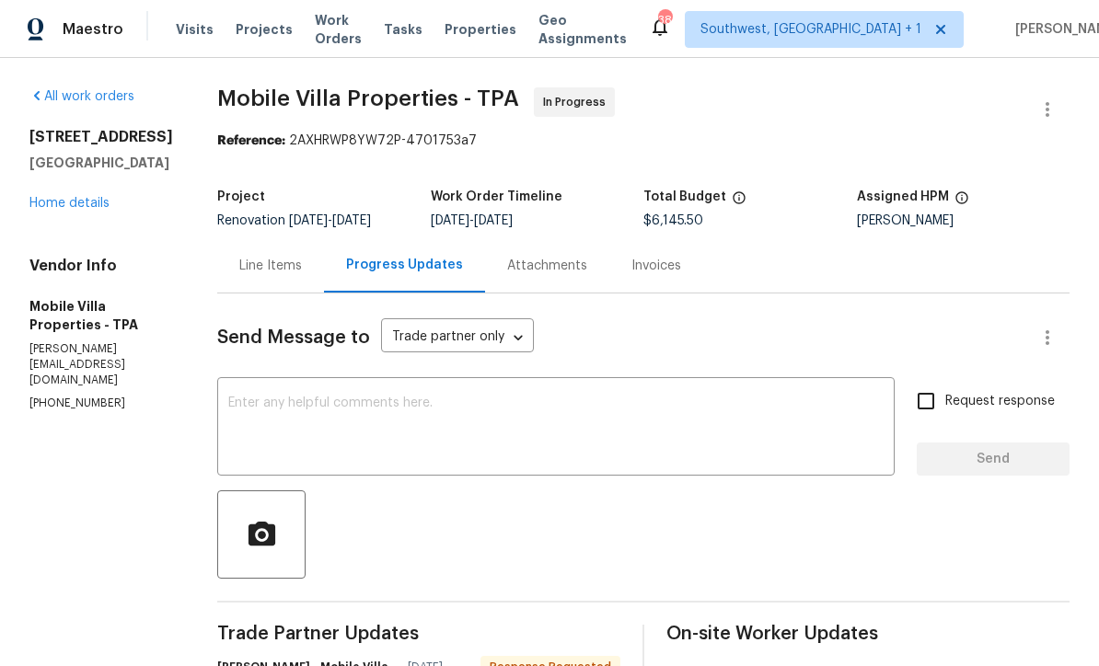
click at [73, 210] on link "Home details" at bounding box center [69, 203] width 80 height 13
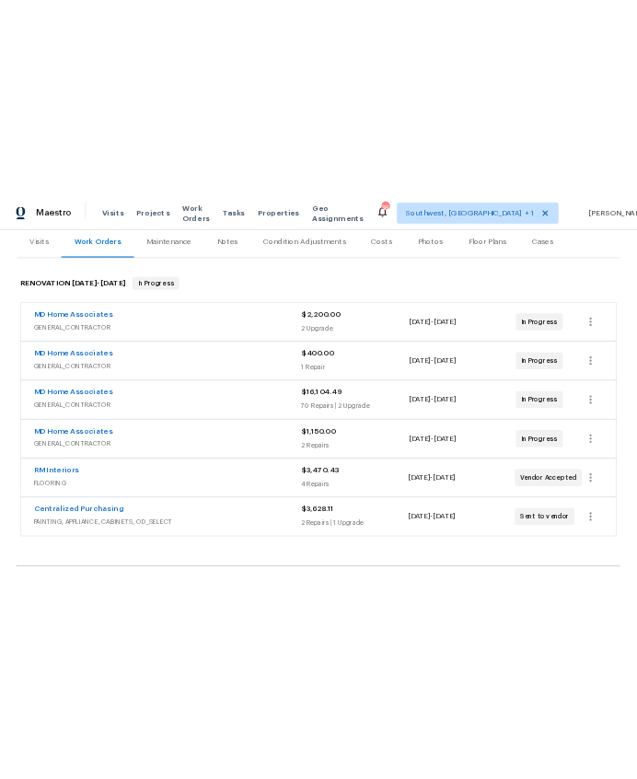
scroll to position [231, 0]
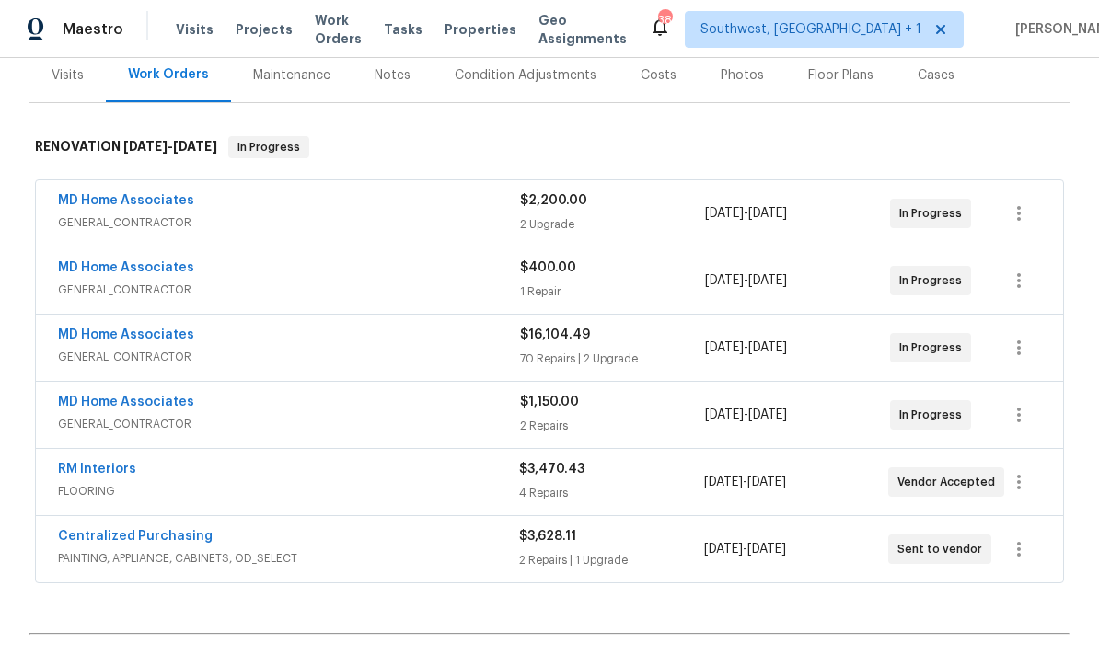
click at [80, 268] on link "MD Home Associates" at bounding box center [126, 267] width 136 height 13
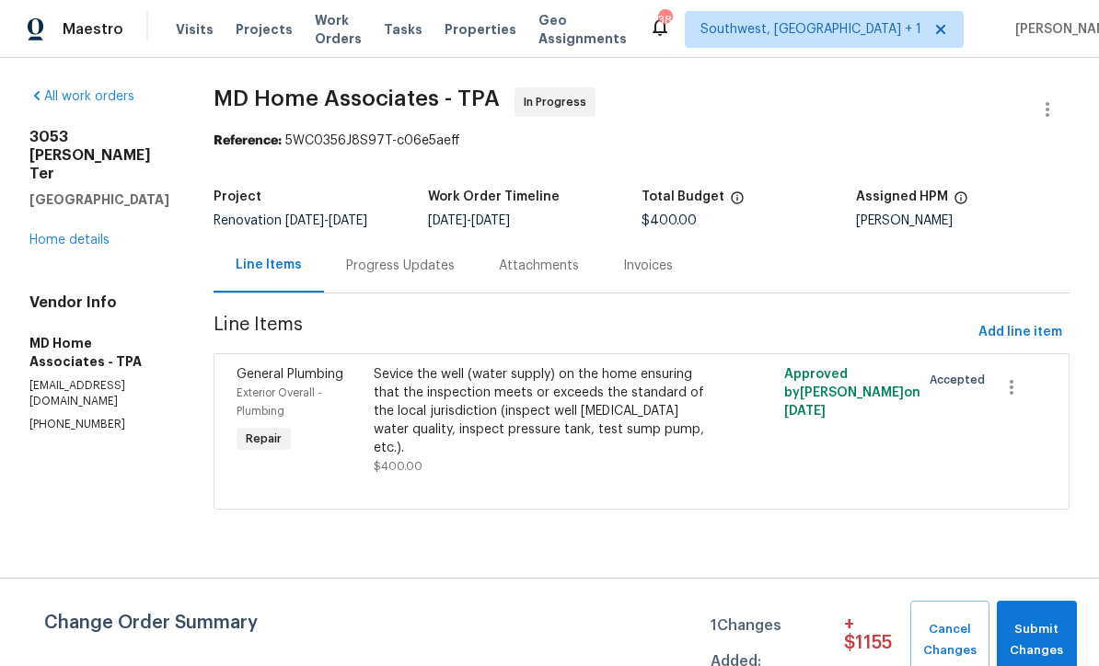
click at [1050, 624] on span "Submit Changes" at bounding box center [1037, 641] width 62 height 42
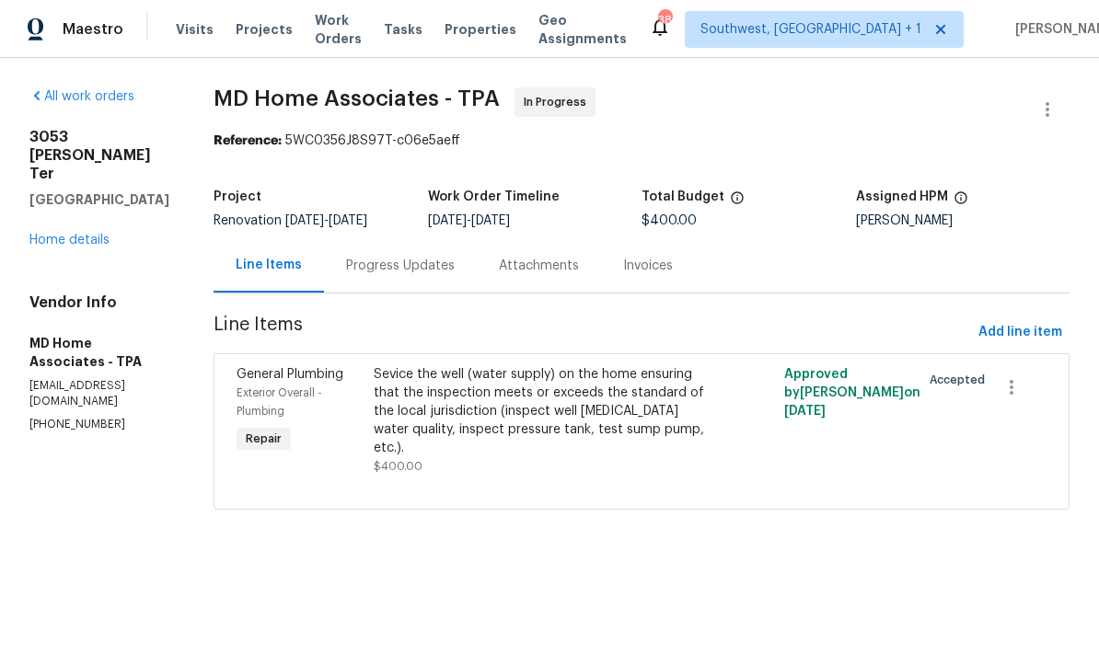
click at [62, 234] on link "Home details" at bounding box center [69, 240] width 80 height 13
